Goal: Information Seeking & Learning: Find contact information

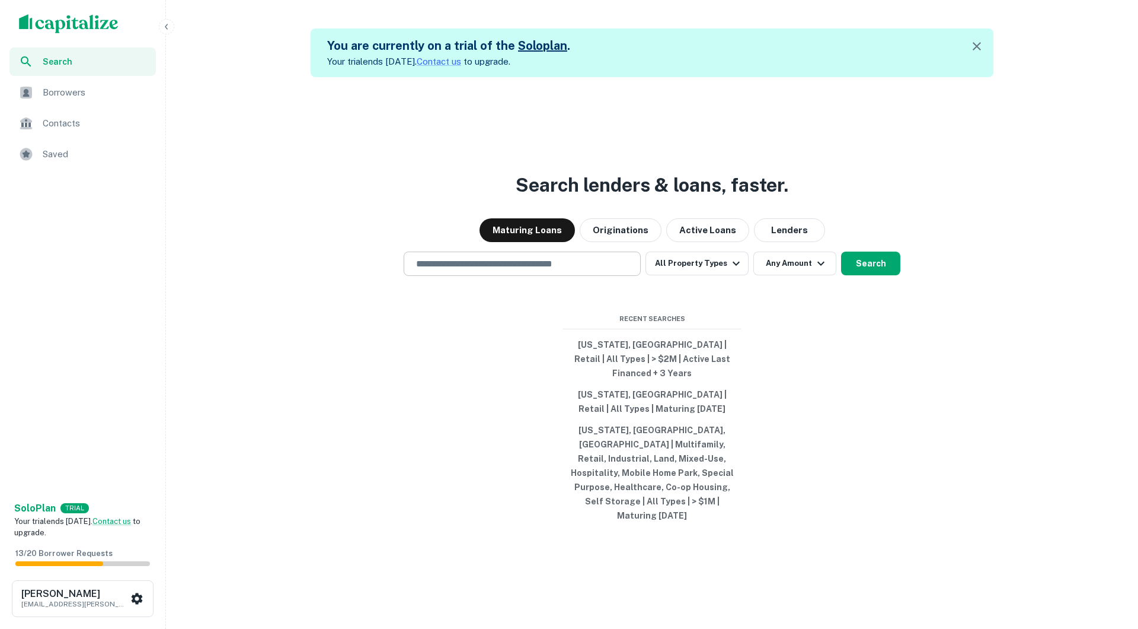
click at [492, 270] on input "text" at bounding box center [522, 264] width 226 height 14
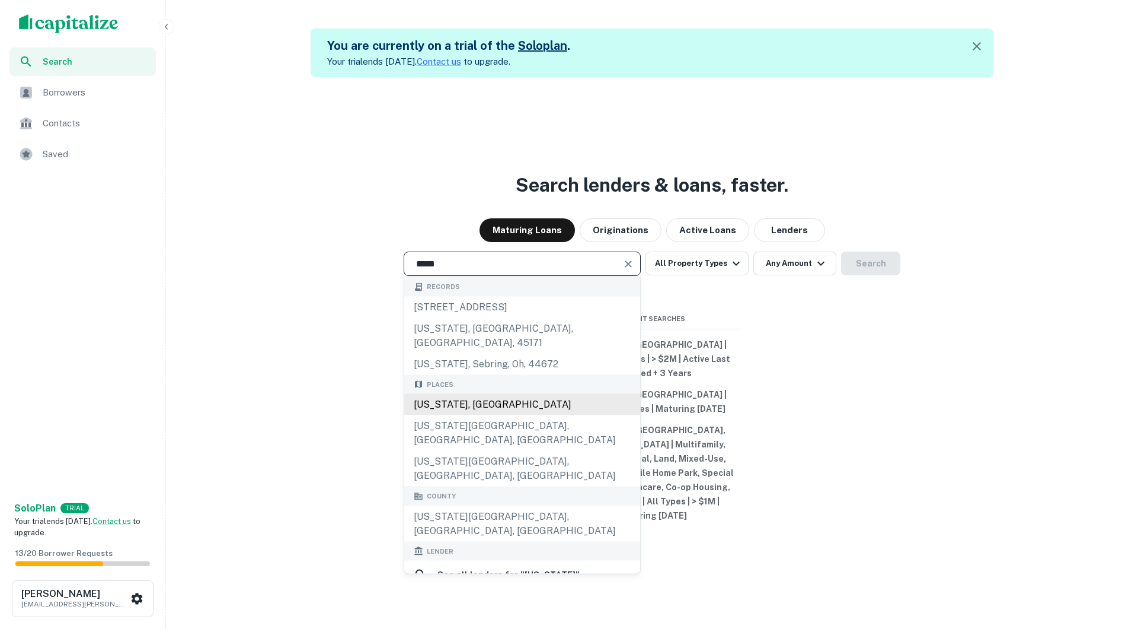
click at [500, 415] on div "[US_STATE], [GEOGRAPHIC_DATA]" at bounding box center [522, 404] width 236 height 21
type input "**********"
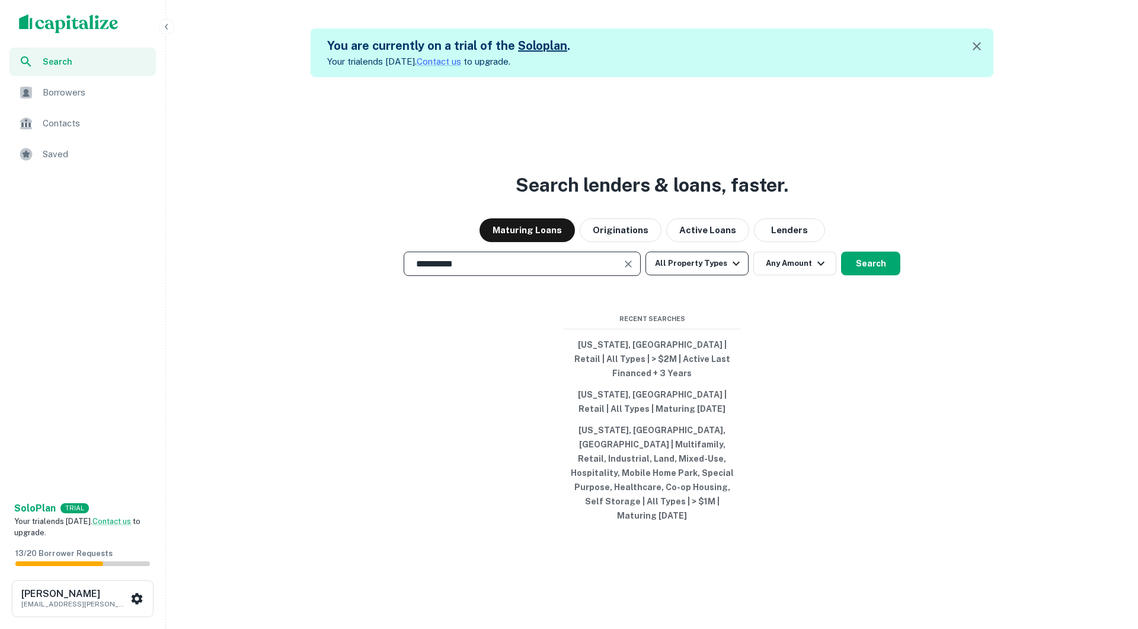
click at [716, 275] on button "All Property Types" at bounding box center [697, 263] width 103 height 24
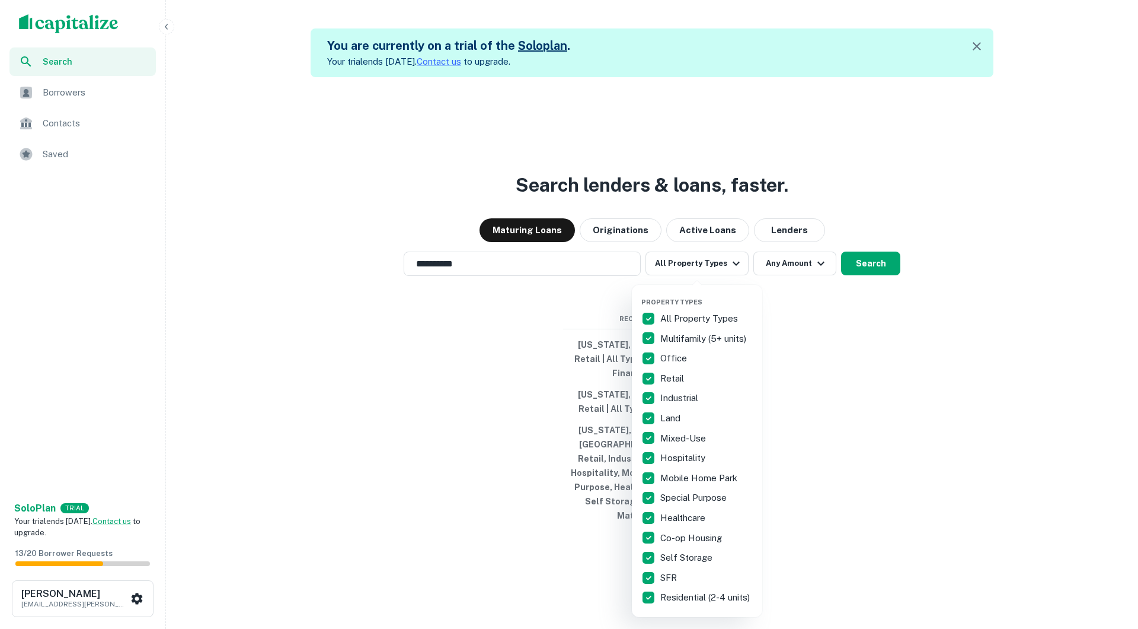
click at [690, 314] on p "All Property Types" at bounding box center [701, 318] width 80 height 14
click at [675, 374] on p "Retail" at bounding box center [674, 378] width 26 height 14
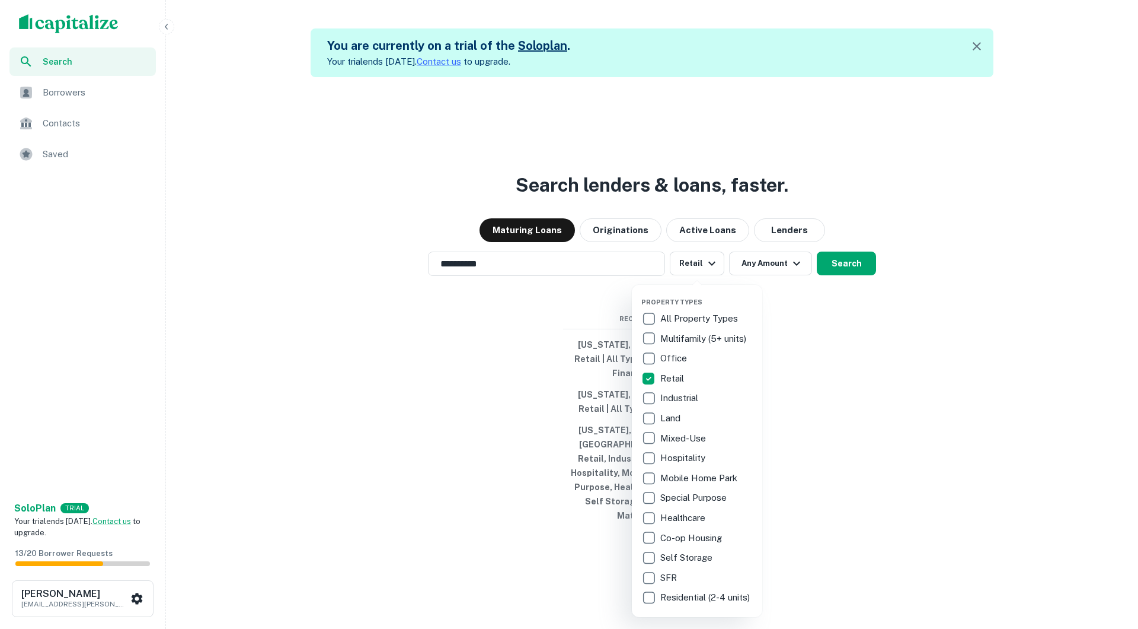
click at [813, 379] on div at bounding box center [569, 314] width 1138 height 629
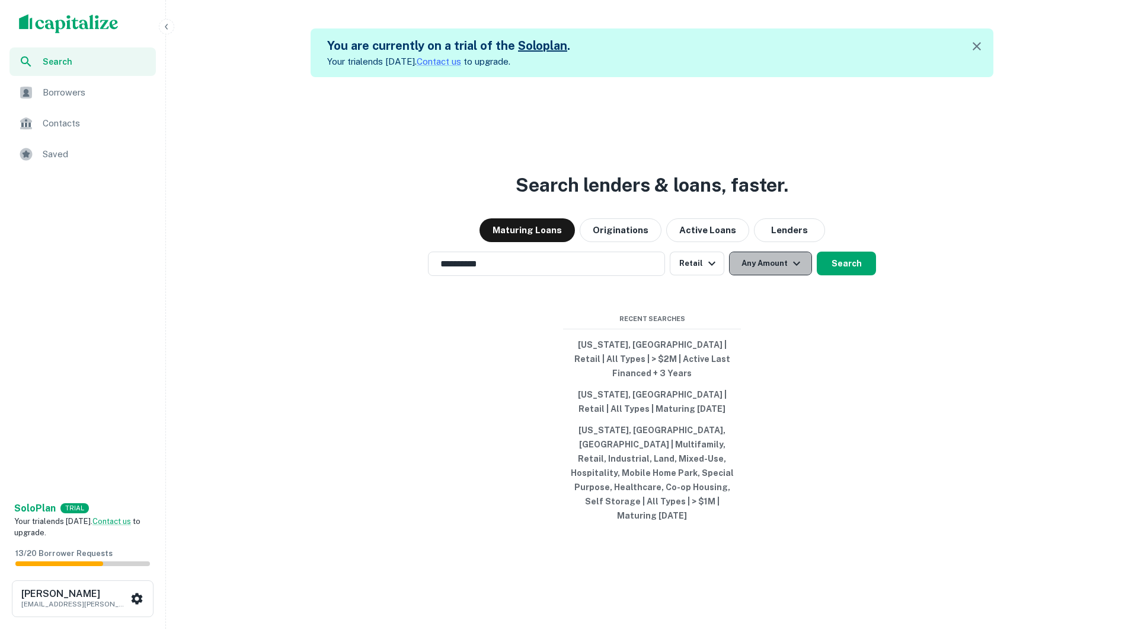
click at [780, 275] on button "Any Amount" at bounding box center [770, 263] width 83 height 24
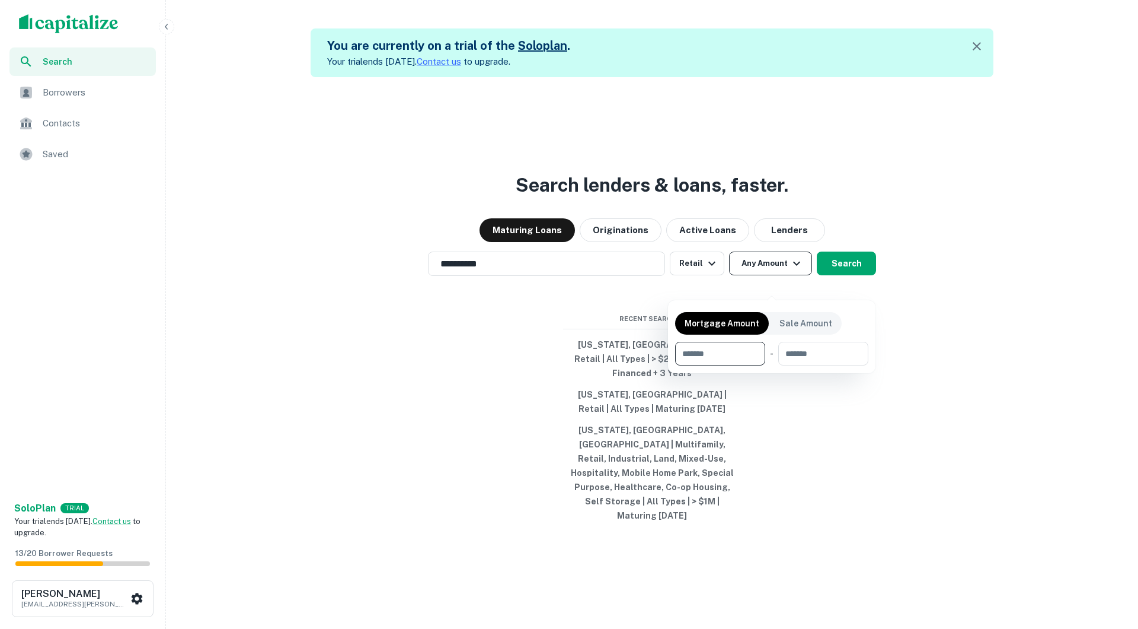
type input "*"
type input "*******"
click at [857, 435] on div at bounding box center [569, 314] width 1138 height 629
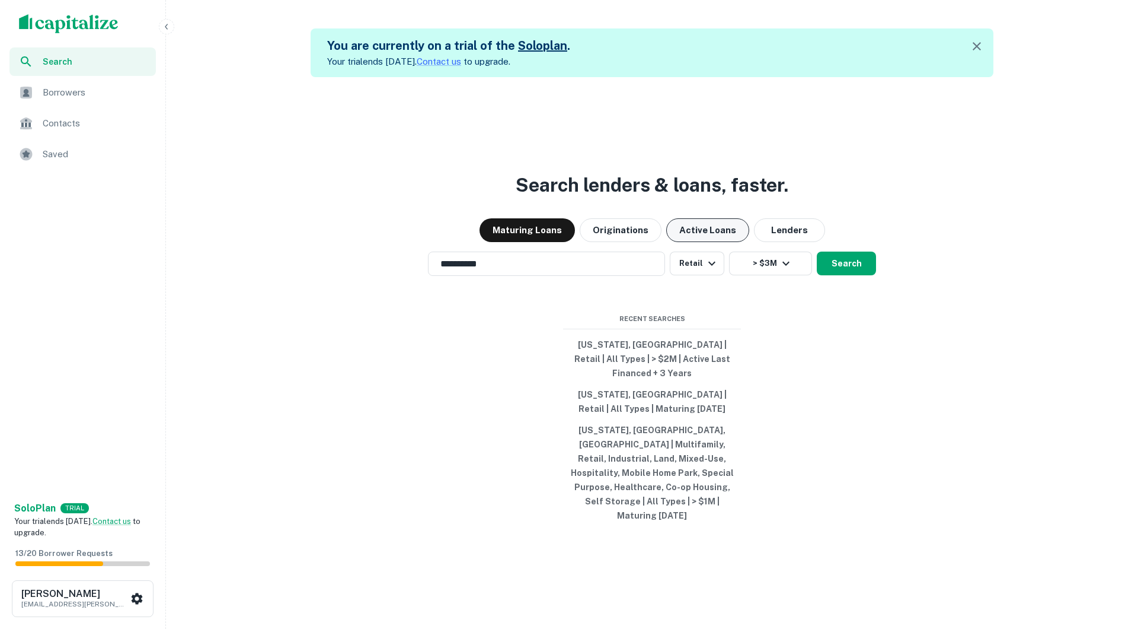
click at [701, 242] on button "Active Loans" at bounding box center [707, 230] width 83 height 24
click at [848, 275] on button "Search" at bounding box center [846, 263] width 59 height 24
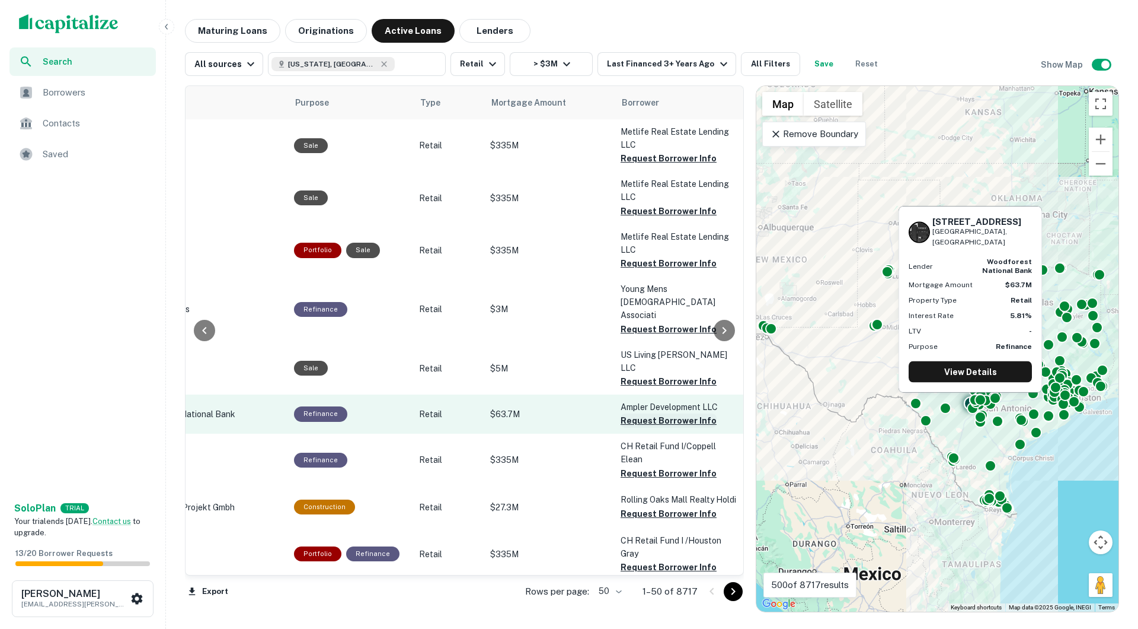
scroll to position [330, 288]
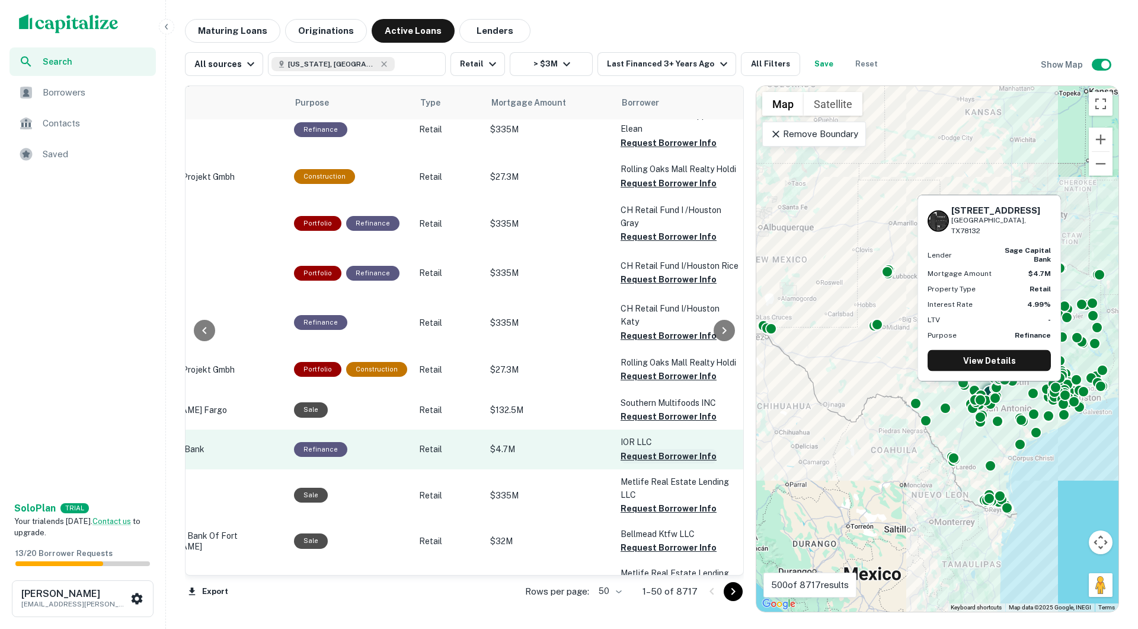
click at [646, 449] on button "Request Borrower Info" at bounding box center [669, 456] width 96 height 14
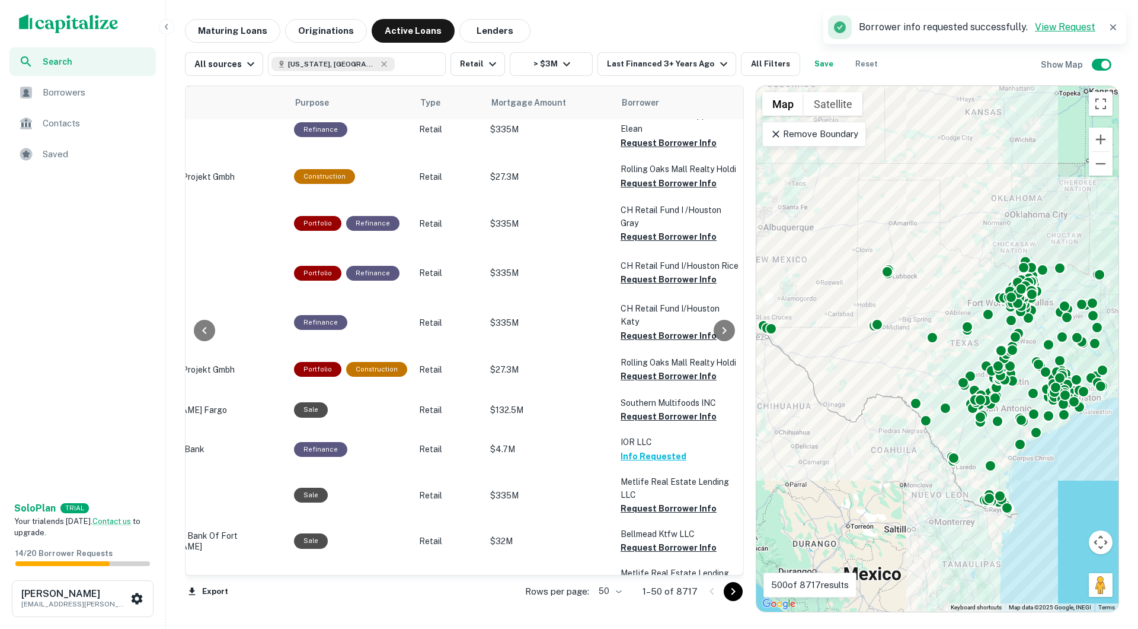
click at [1055, 29] on link "View Request" at bounding box center [1065, 26] width 60 height 11
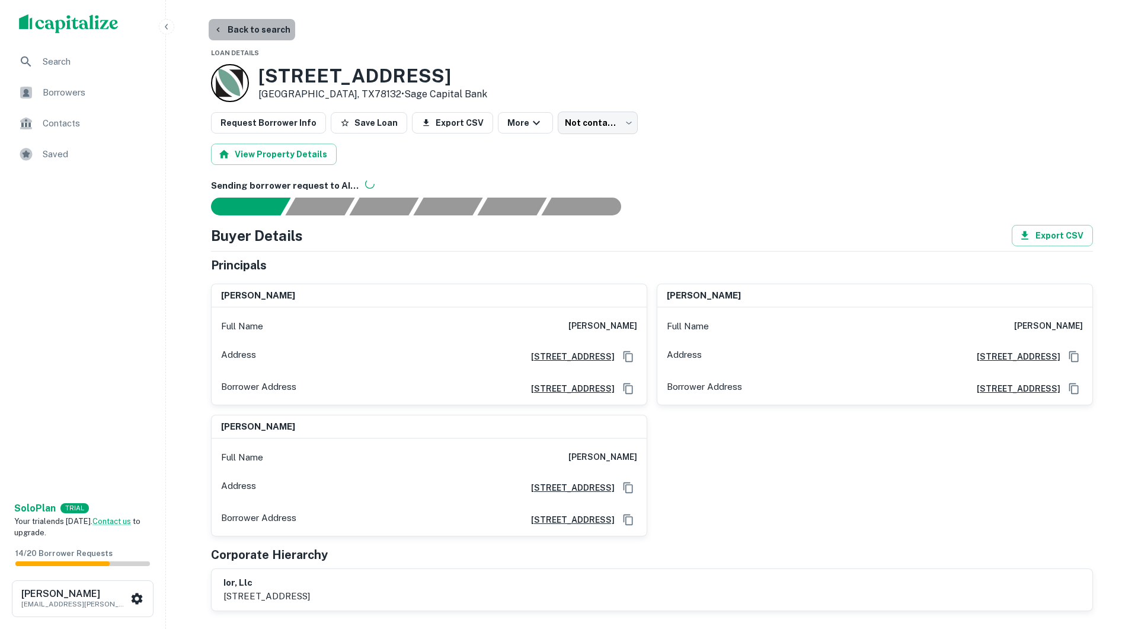
click at [276, 30] on button "Back to search" at bounding box center [252, 29] width 87 height 21
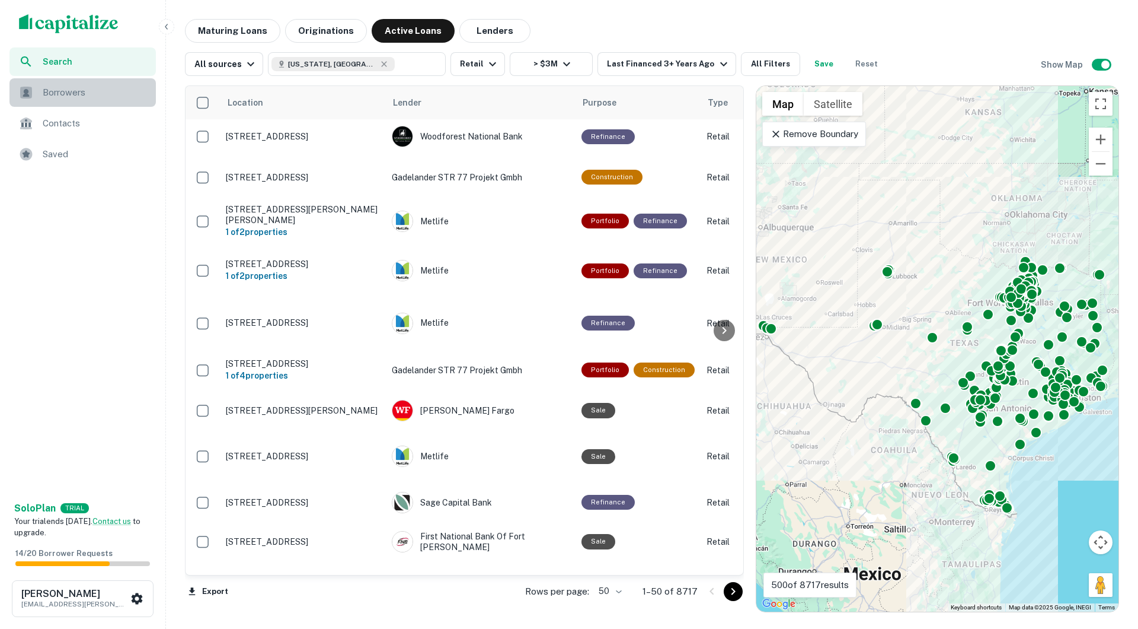
click at [126, 95] on span "Borrowers" at bounding box center [96, 92] width 106 height 14
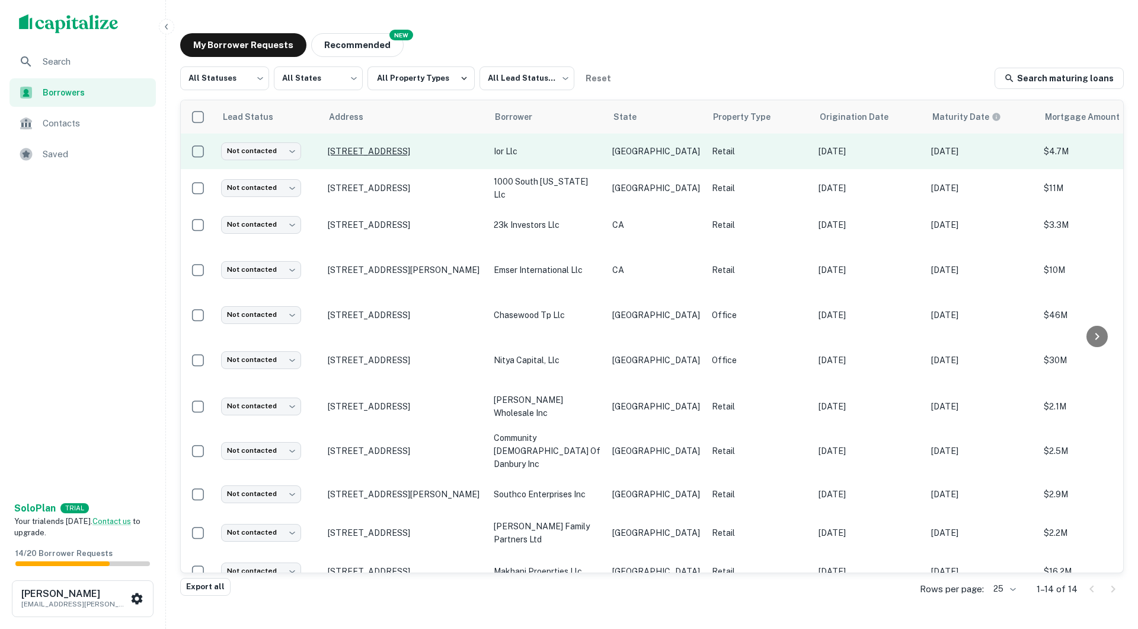
click at [378, 147] on p "[STREET_ADDRESS]" at bounding box center [405, 151] width 154 height 11
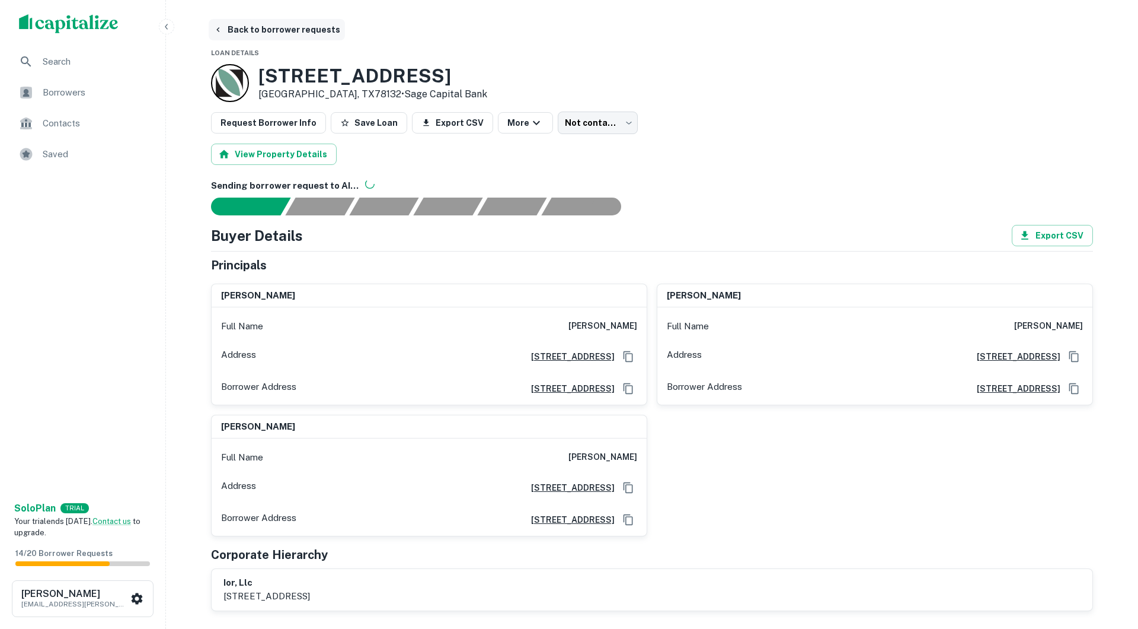
click at [314, 32] on button "Back to borrower requests" at bounding box center [277, 29] width 136 height 21
